Goal: Information Seeking & Learning: Learn about a topic

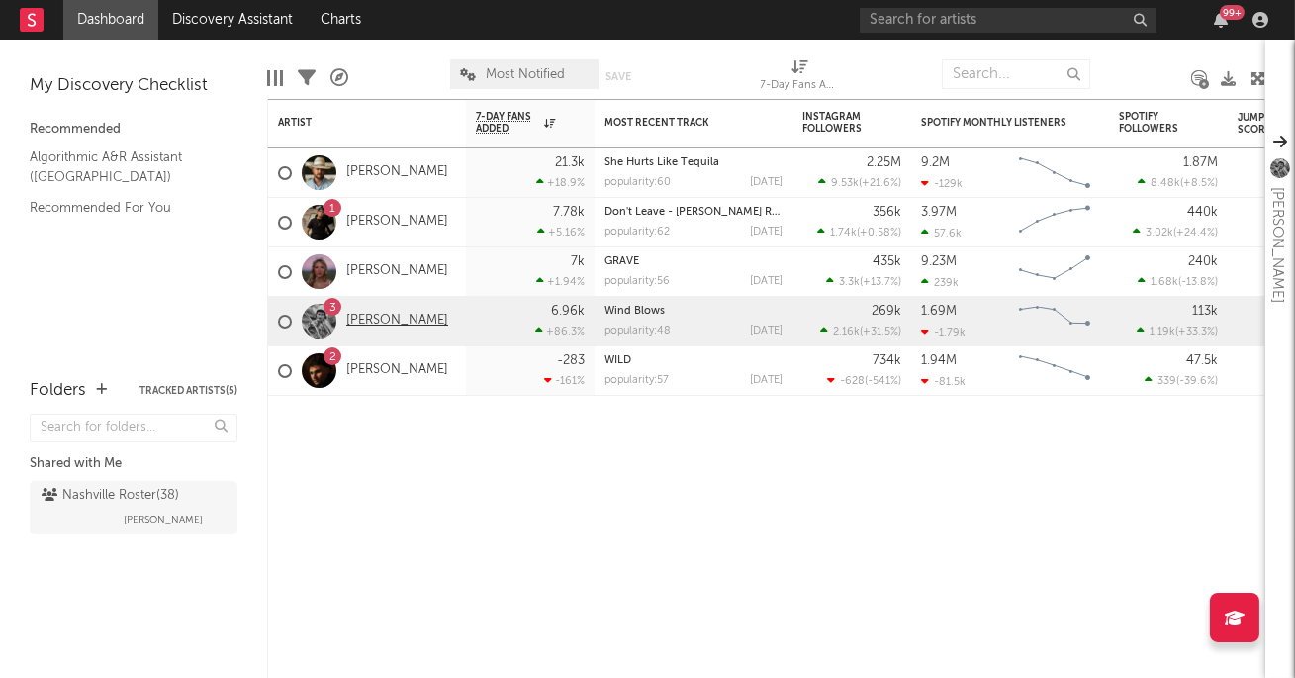
click at [368, 319] on link "[PERSON_NAME]" at bounding box center [397, 321] width 102 height 17
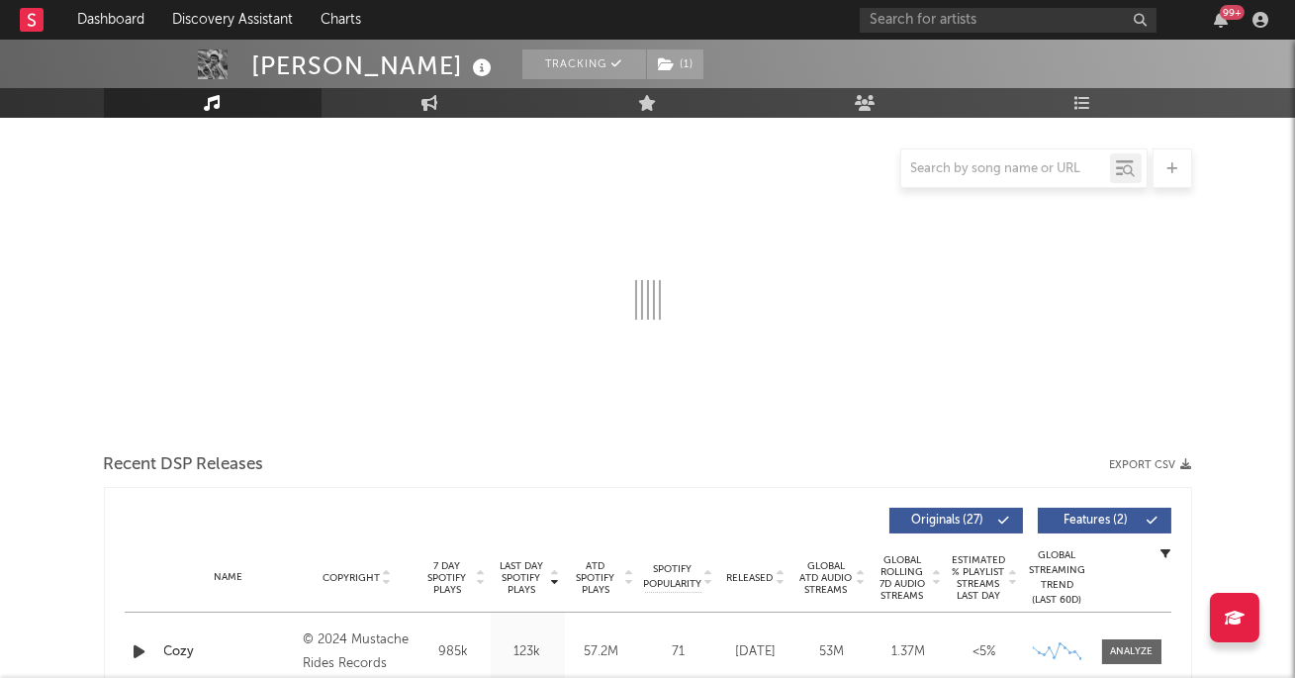
select select "6m"
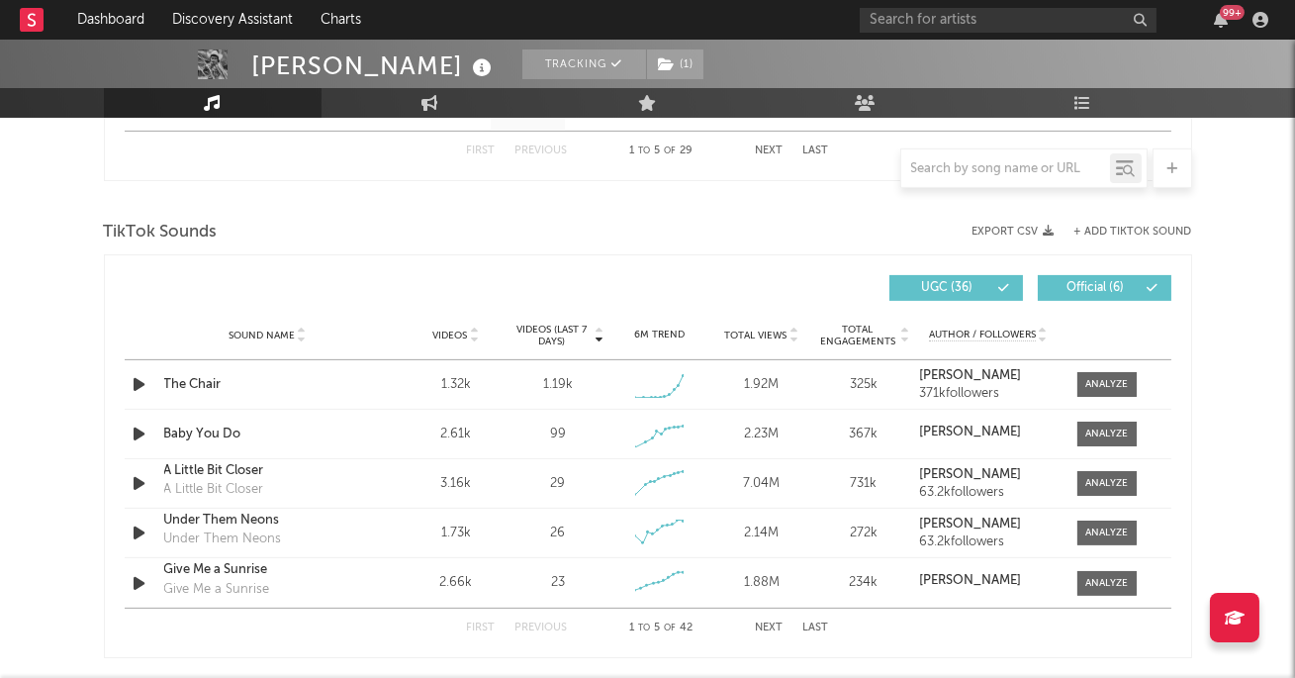
scroll to position [1266, 0]
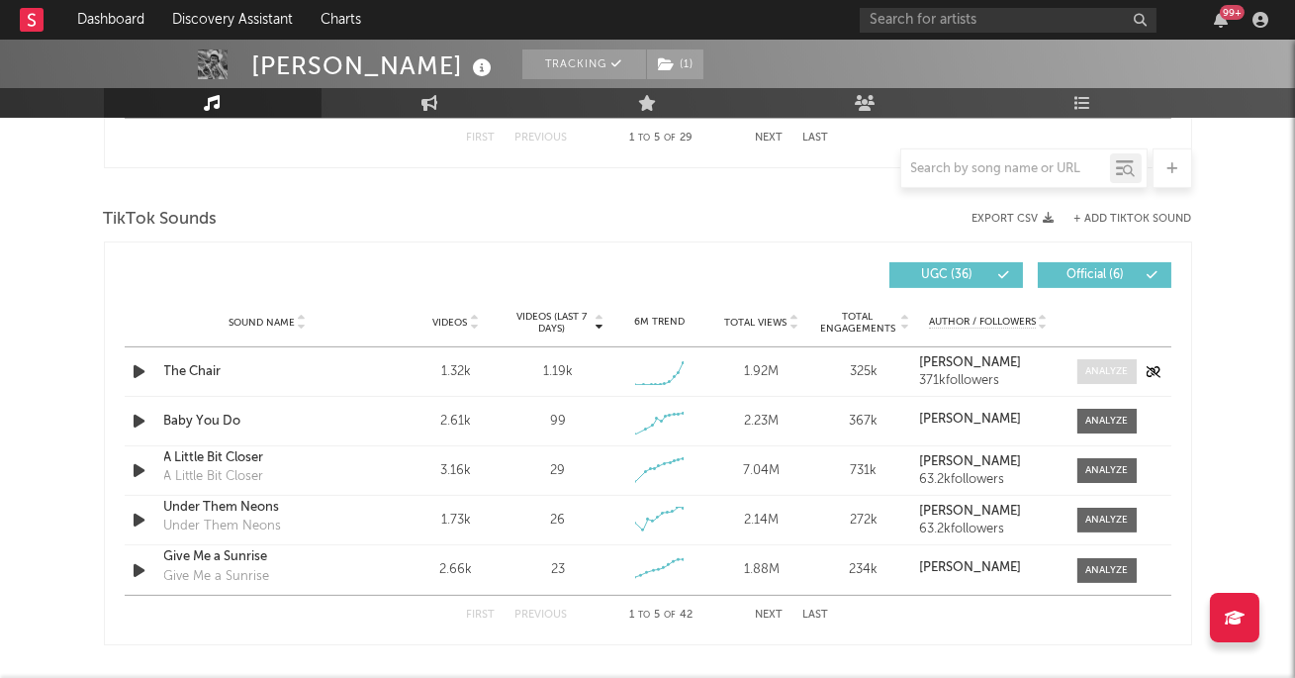
click at [1090, 370] on div at bounding box center [1106, 371] width 43 height 15
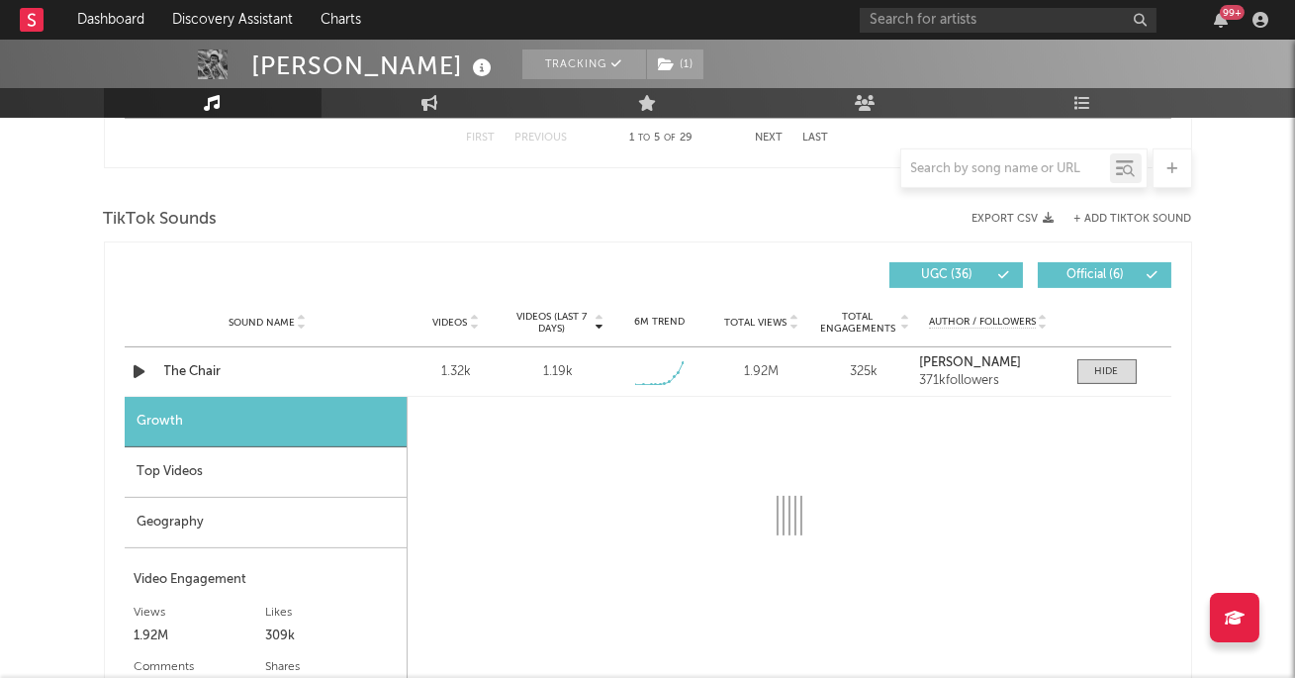
select select "1w"
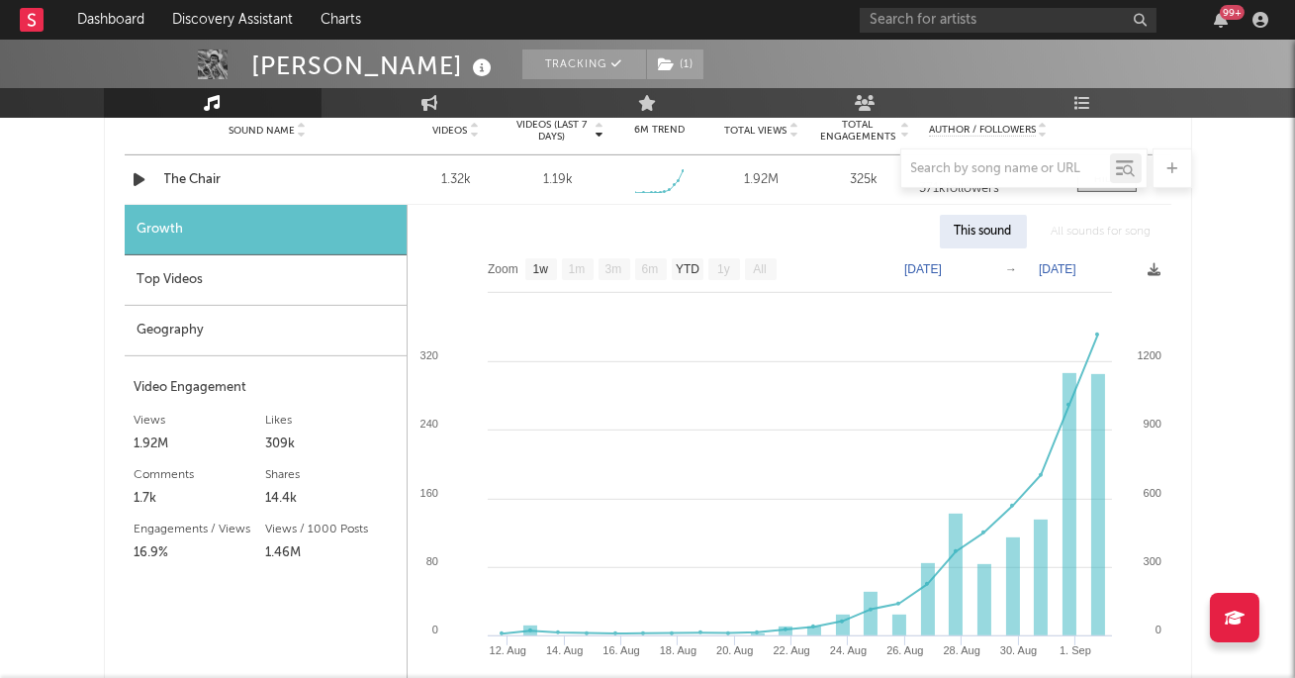
scroll to position [1460, 0]
